Goal: Find specific page/section: Find specific page/section

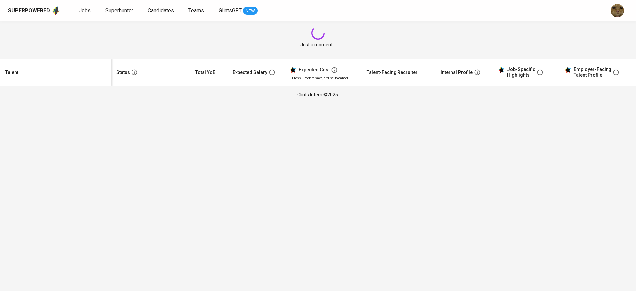
click at [81, 12] on span "Jobs" at bounding box center [85, 10] width 12 height 6
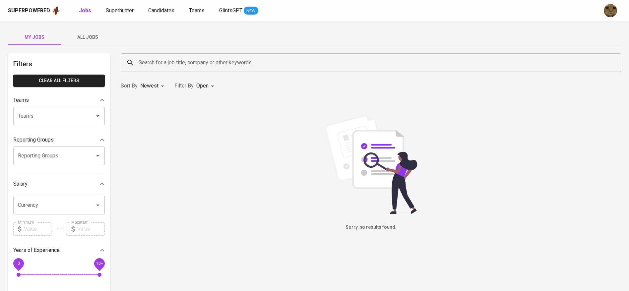
click at [80, 46] on div "My Jobs All Jobs Filters Clear All filters Teams Teams Teams Reporting Groups R…" at bounding box center [314, 228] width 629 height 414
click at [85, 42] on button "All Jobs" at bounding box center [87, 37] width 53 height 16
click at [163, 58] on input "Search for a job title, company or other keywords" at bounding box center [372, 62] width 471 height 13
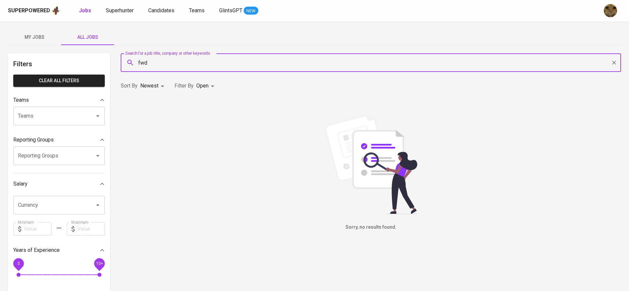
type input "fwd"
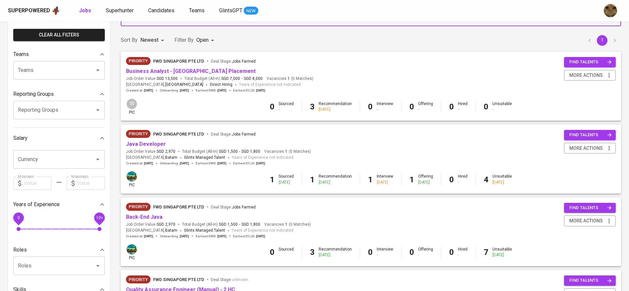
scroll to position [162, 0]
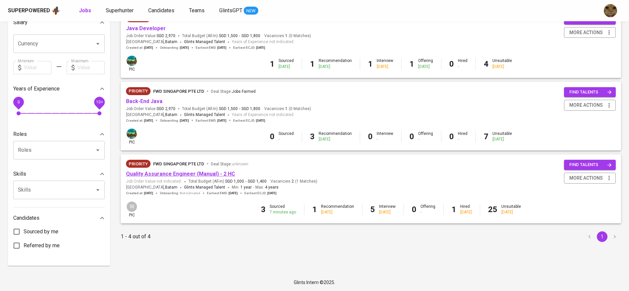
click at [154, 172] on link "Quality Assurance Engineer (Manual) - 2 HC" at bounding box center [180, 174] width 109 height 6
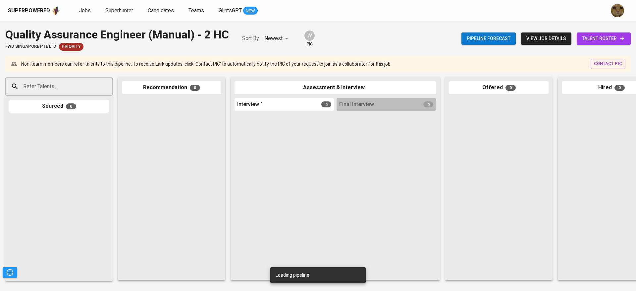
click at [602, 34] on span "talent roster" at bounding box center [603, 38] width 43 height 8
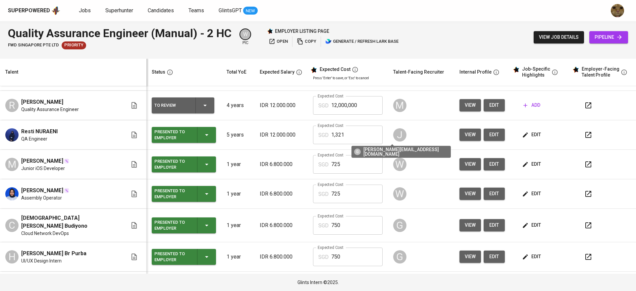
scroll to position [175, 0]
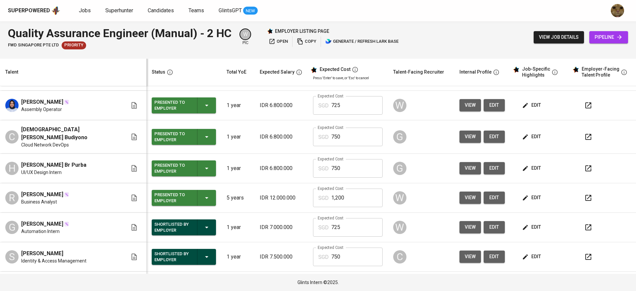
click at [585, 164] on icon "button" at bounding box center [589, 168] width 8 height 8
